Goal: Find specific page/section: Find specific page/section

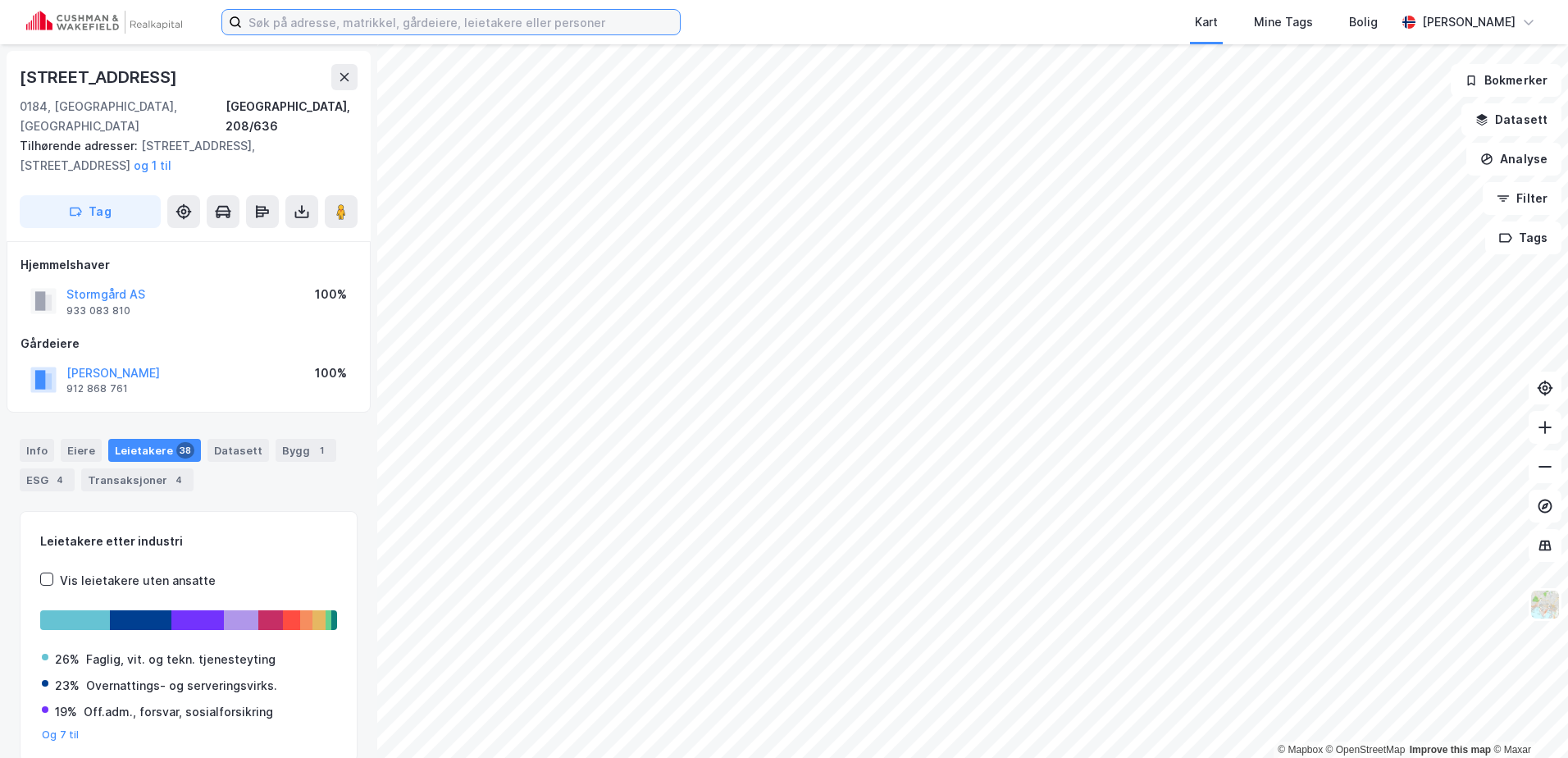
click at [315, 10] on input at bounding box center [461, 22] width 438 height 25
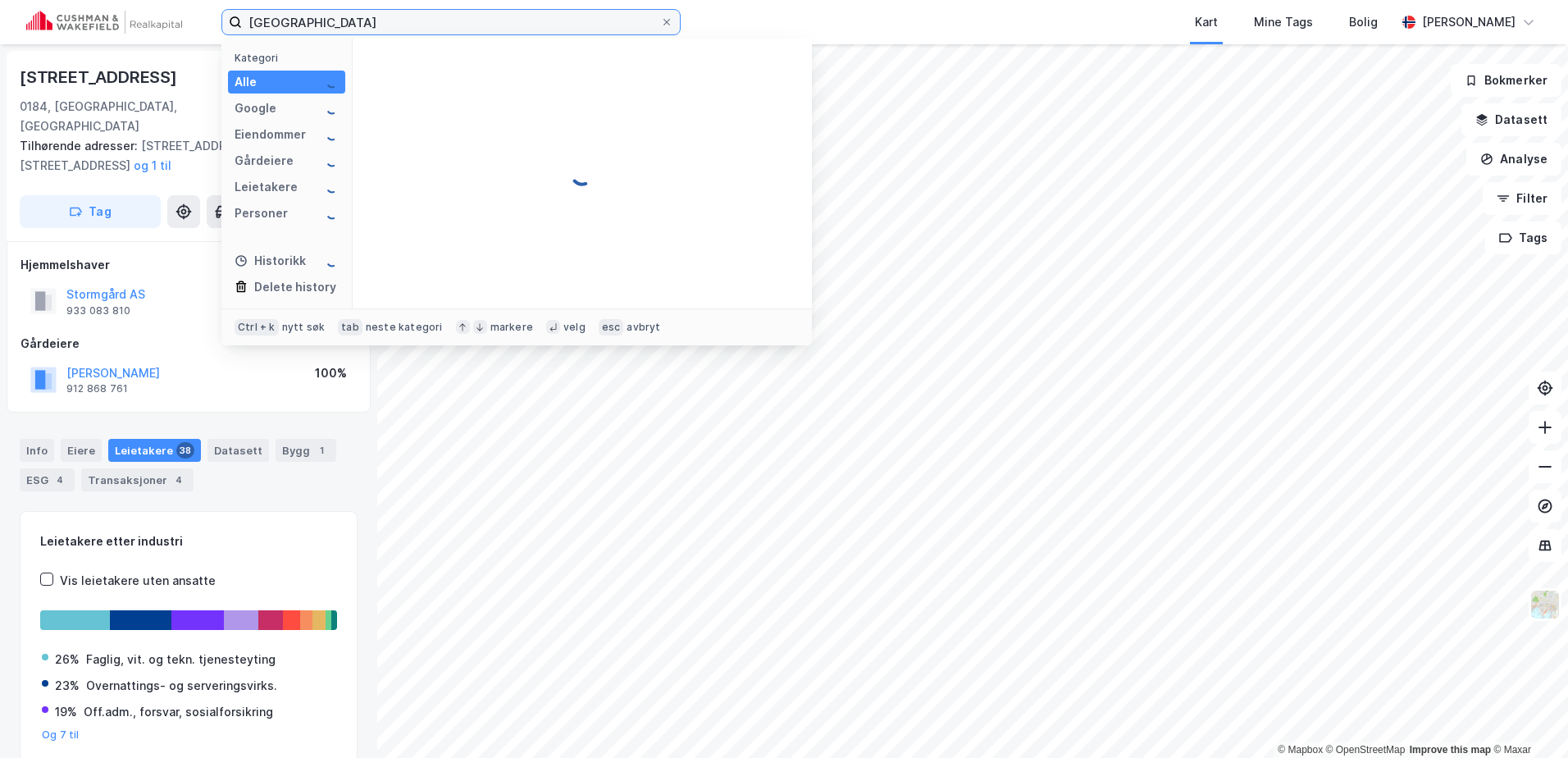
type input "[GEOGRAPHIC_DATA]"
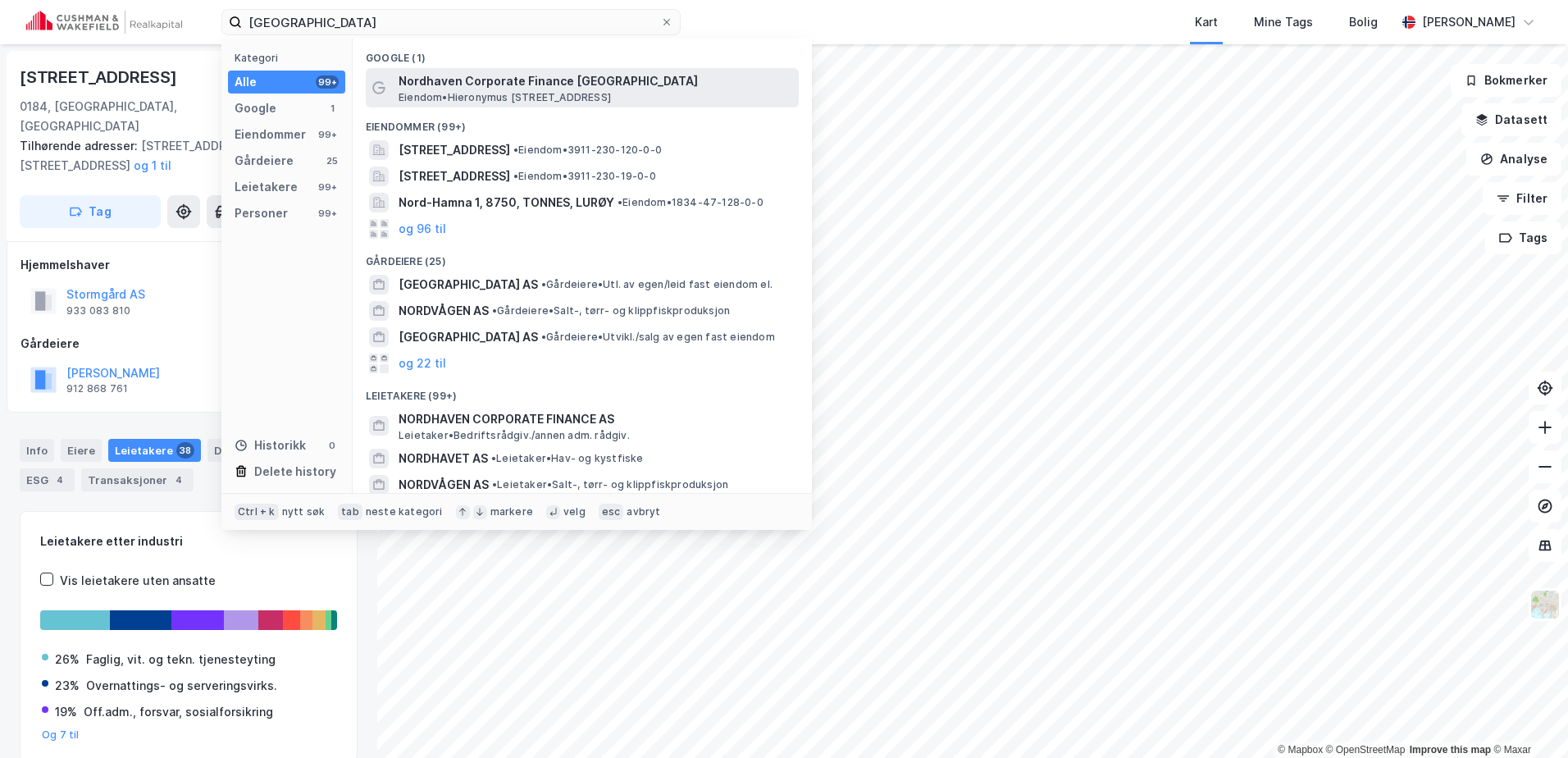
click at [487, 80] on span "Nordhaven Corporate Finance [GEOGRAPHIC_DATA]" at bounding box center [594, 81] width 393 height 20
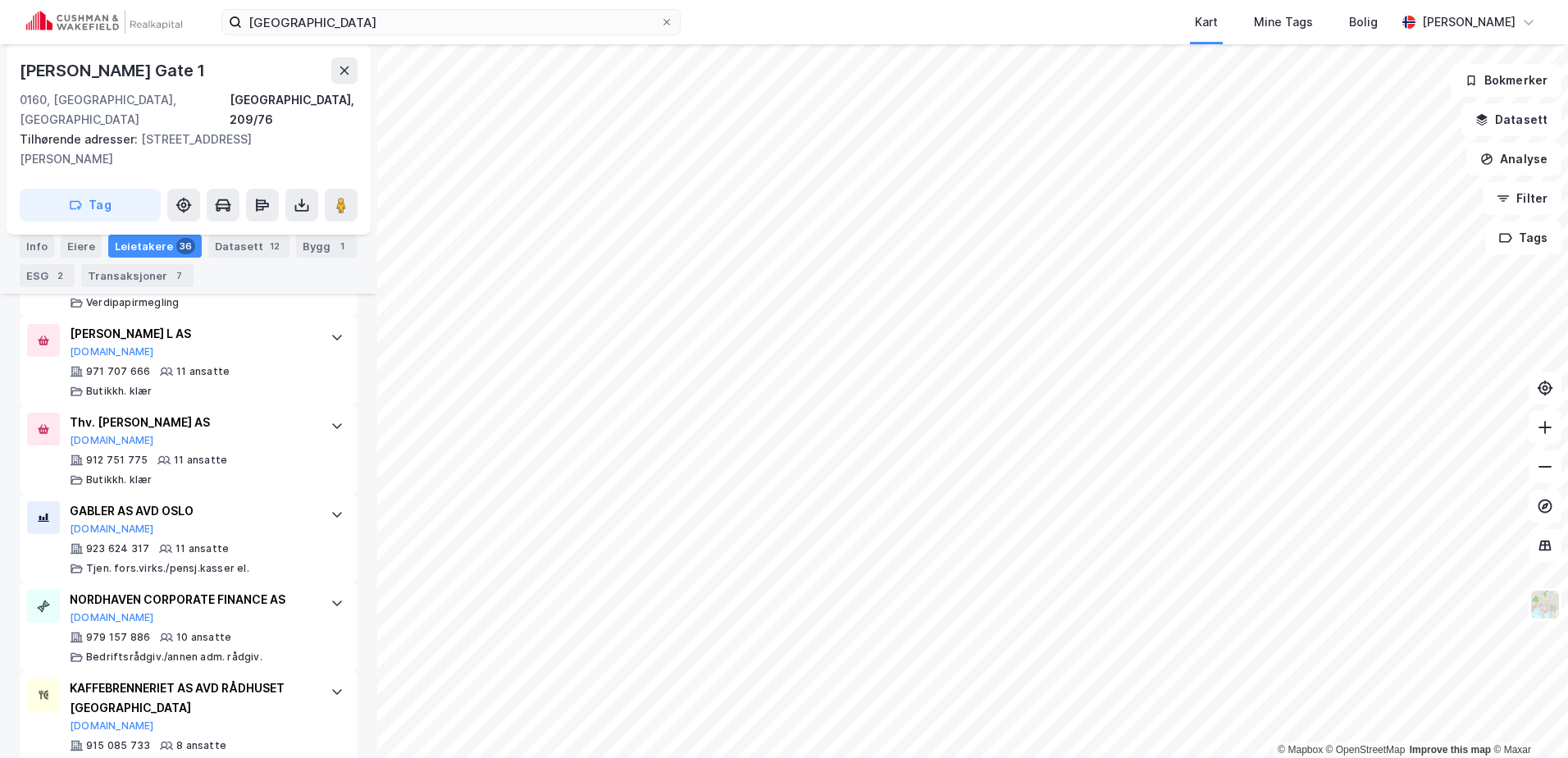
scroll to position [1605, 0]
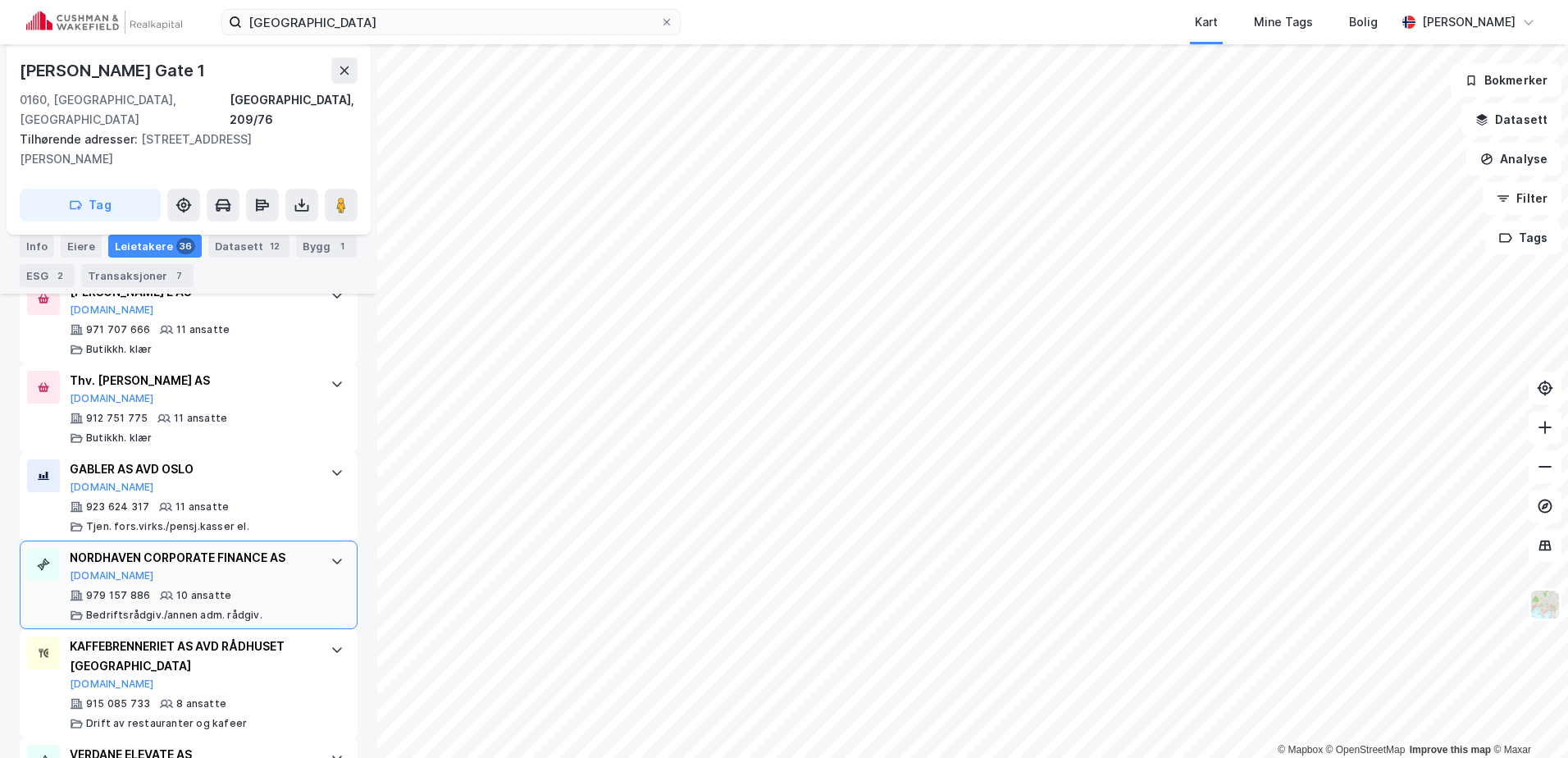
click at [331, 554] on icon at bounding box center [337, 561] width 13 height 13
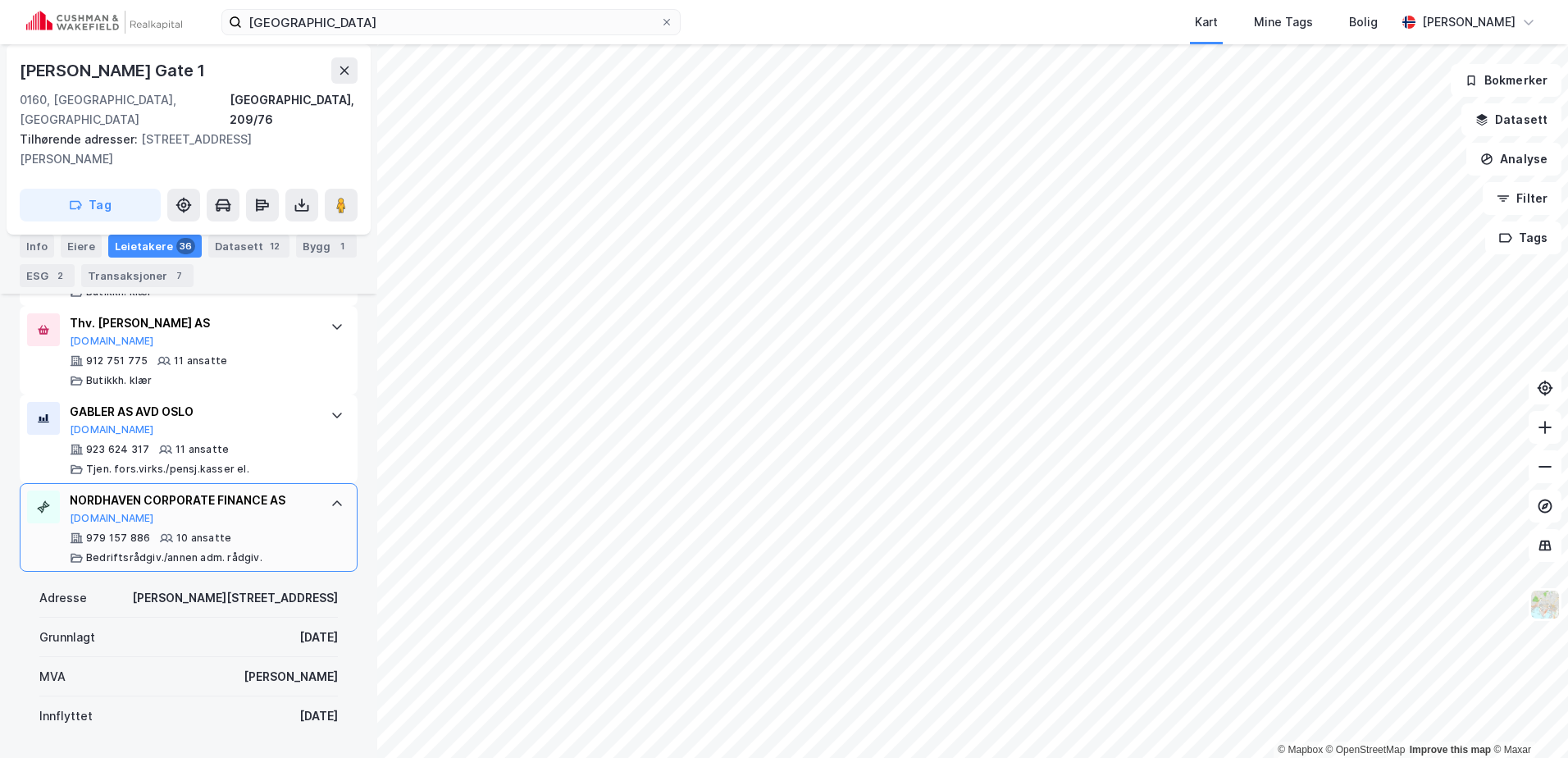
scroll to position [1686, 0]
